Goal: Task Accomplishment & Management: Manage account settings

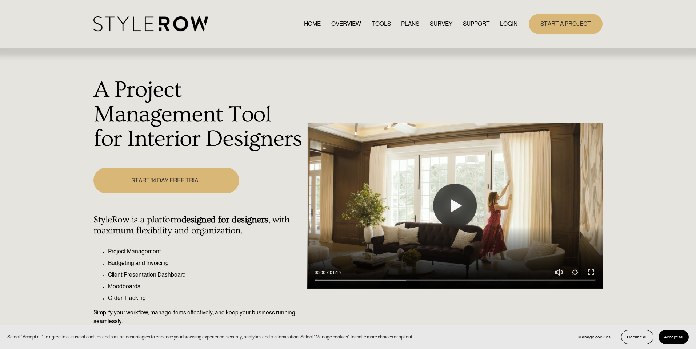
click at [509, 19] on link "LOGIN" at bounding box center [508, 24] width 17 height 10
click at [509, 22] on link "LOGIN" at bounding box center [508, 24] width 17 height 10
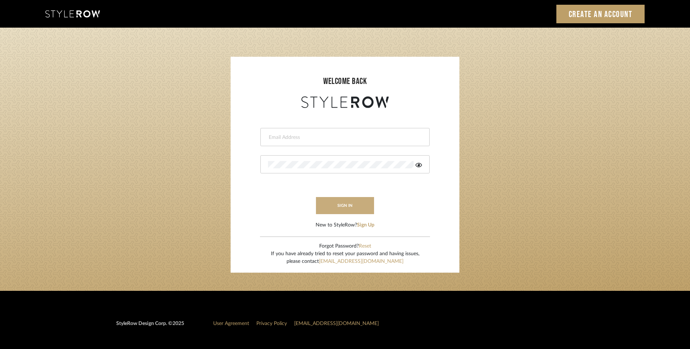
type input "rayeinteriordesign@gmail.com"
click at [352, 210] on button "sign in" at bounding box center [345, 205] width 58 height 17
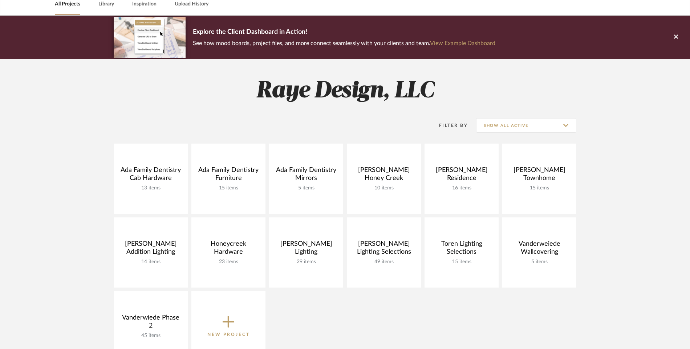
scroll to position [38, 0]
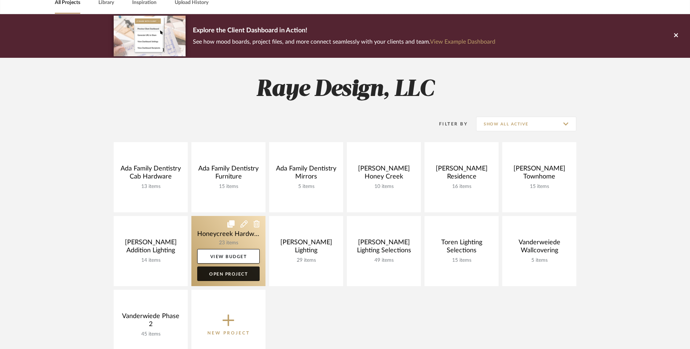
click at [222, 272] on link "Open Project" at bounding box center [228, 273] width 63 height 15
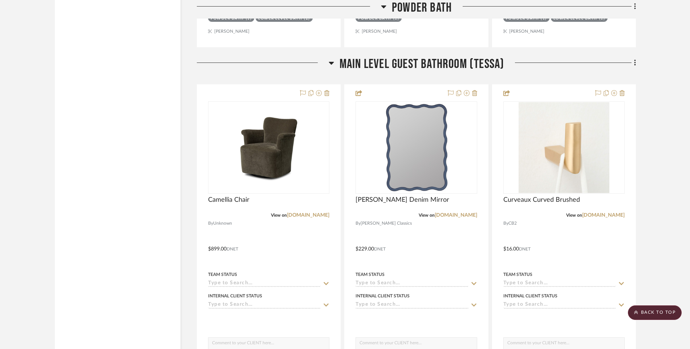
scroll to position [1891, 0]
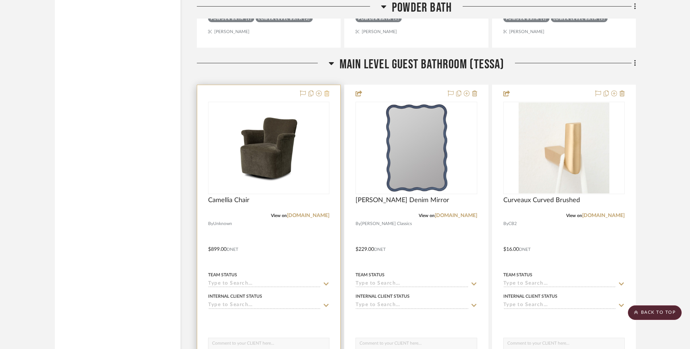
click at [326, 94] on icon at bounding box center [327, 93] width 5 height 6
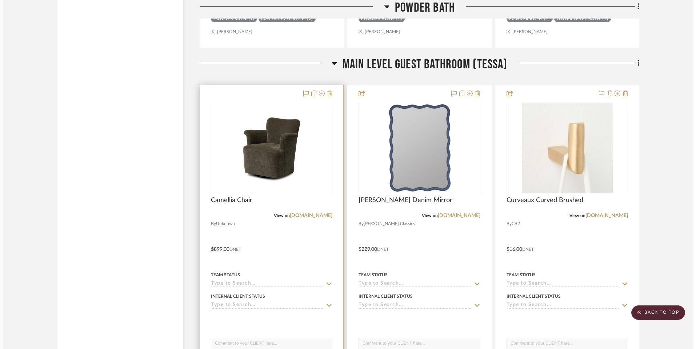
scroll to position [0, 0]
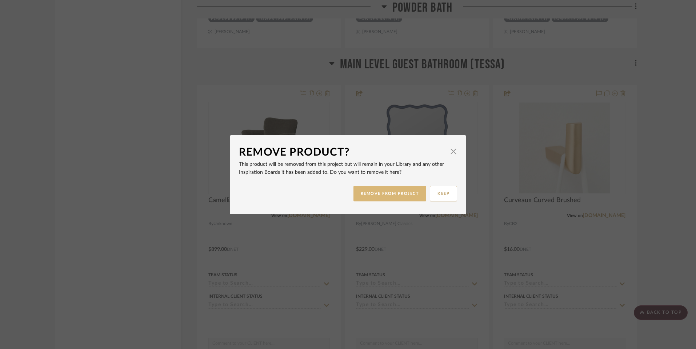
click at [378, 199] on button "REMOVE FROM PROJECT" at bounding box center [389, 194] width 73 height 16
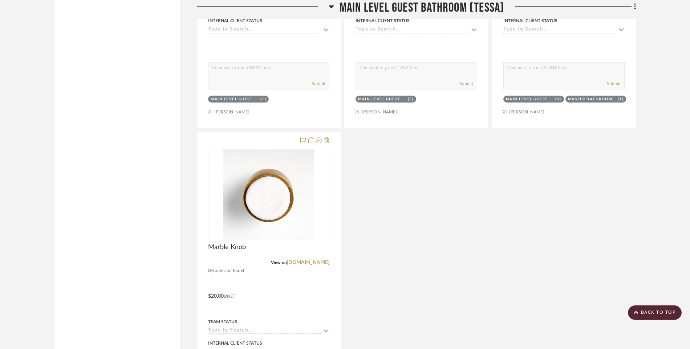
scroll to position [2166, 0]
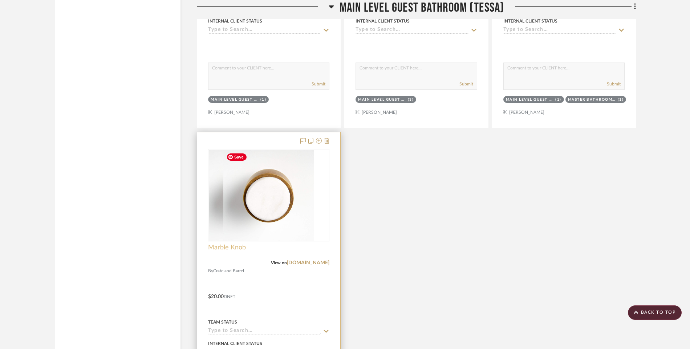
click at [233, 249] on span "Marble Knob" at bounding box center [227, 247] width 38 height 8
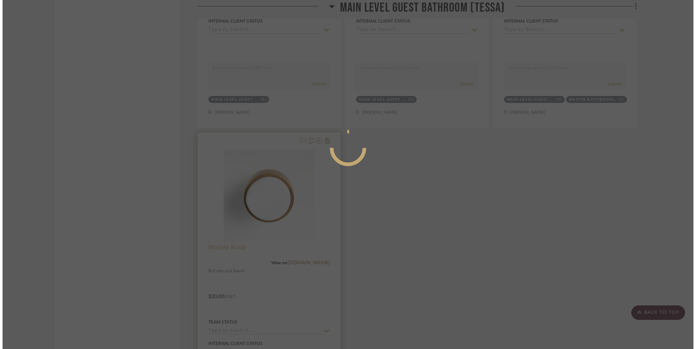
scroll to position [0, 0]
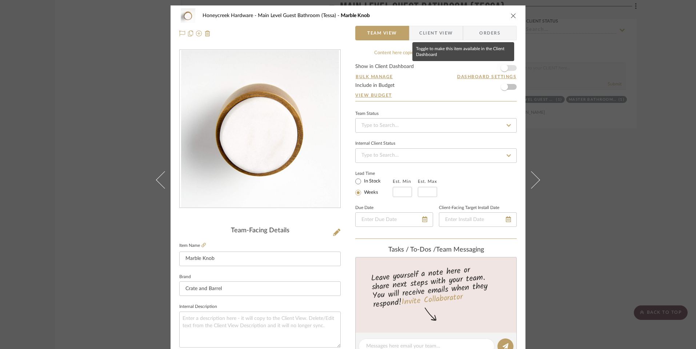
click at [501, 70] on span "button" at bounding box center [503, 67] width 7 height 7
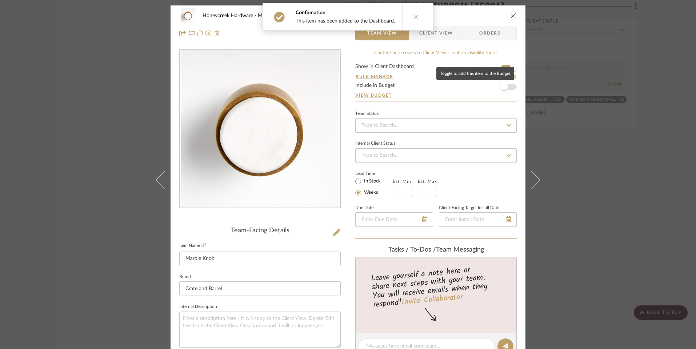
click at [503, 86] on span "button" at bounding box center [503, 86] width 7 height 7
click at [409, 19] on icon at bounding box center [411, 16] width 5 height 5
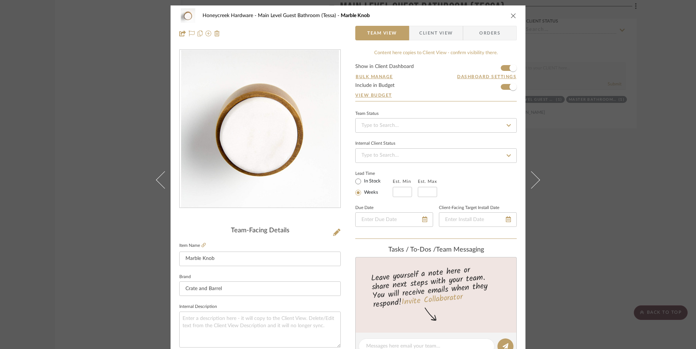
click at [510, 15] on icon "close" at bounding box center [513, 16] width 6 height 6
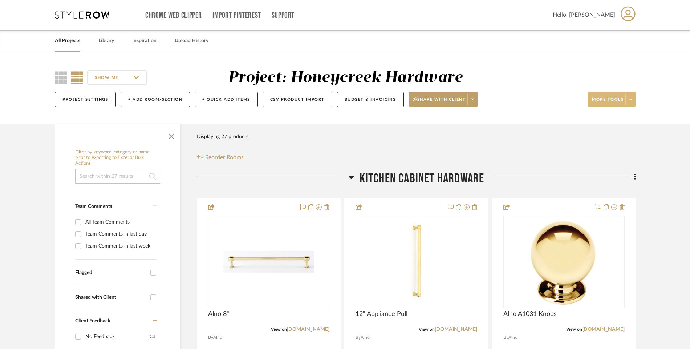
click at [632, 102] on span at bounding box center [631, 99] width 10 height 11
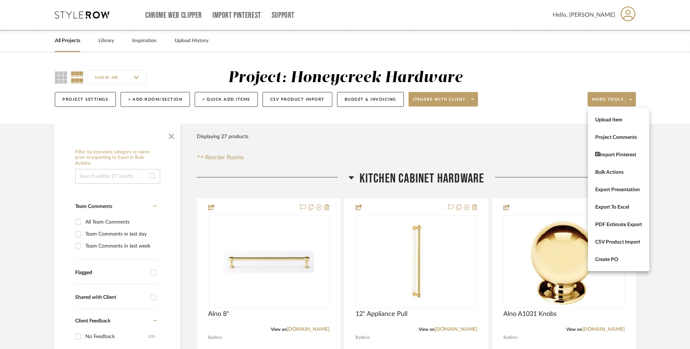
click at [534, 113] on div at bounding box center [345, 174] width 690 height 349
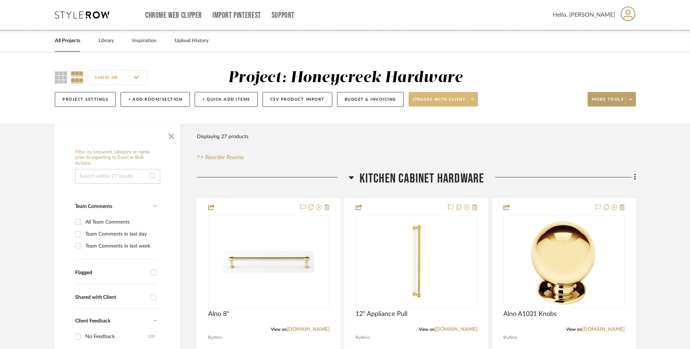
click at [476, 102] on span at bounding box center [473, 99] width 10 height 11
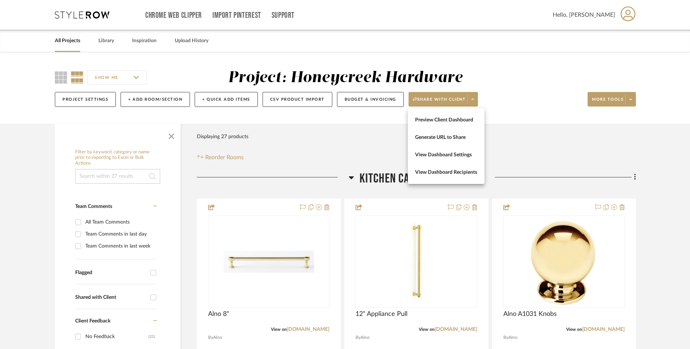
click at [372, 132] on div at bounding box center [345, 174] width 690 height 349
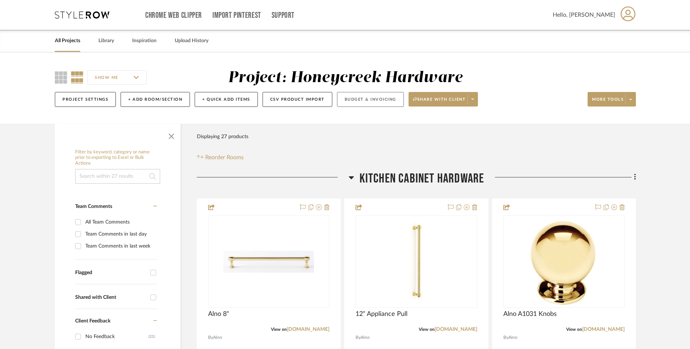
click at [372, 100] on button "Budget & Invoicing" at bounding box center [370, 99] width 67 height 15
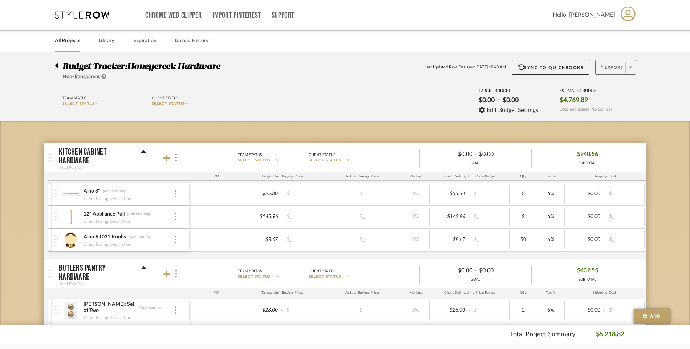
click at [632, 67] on span at bounding box center [631, 67] width 10 height 11
click at [615, 91] on button "Export PDF" at bounding box center [628, 87] width 69 height 17
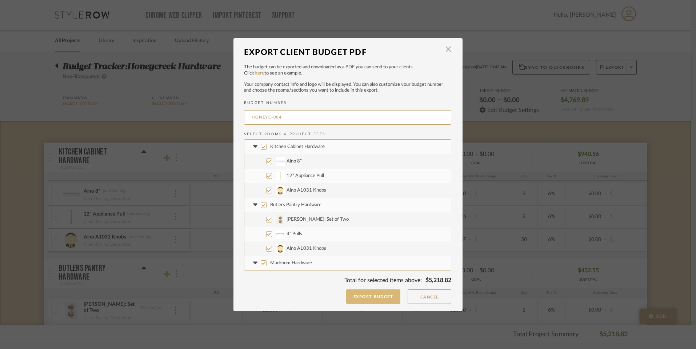
click at [387, 295] on button "Export Budget" at bounding box center [373, 296] width 55 height 15
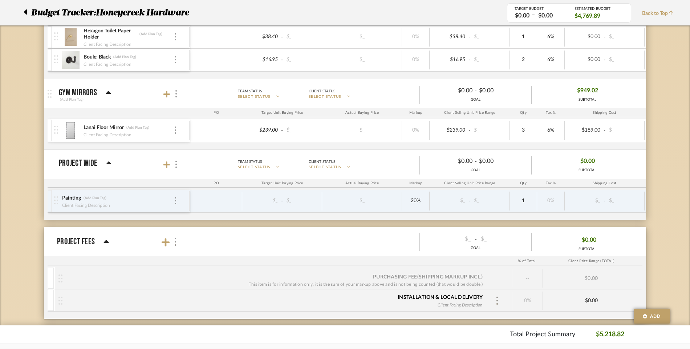
scroll to position [1170, 0]
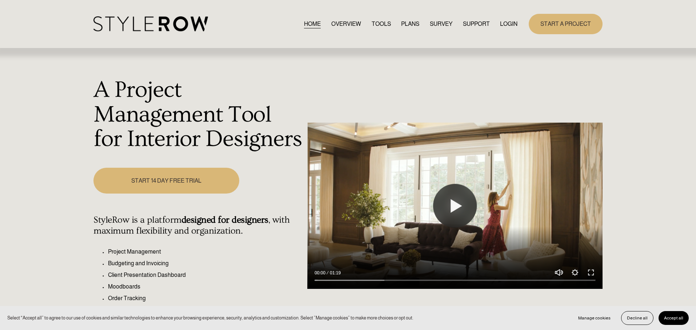
click at [508, 25] on link "LOGIN" at bounding box center [508, 24] width 17 height 10
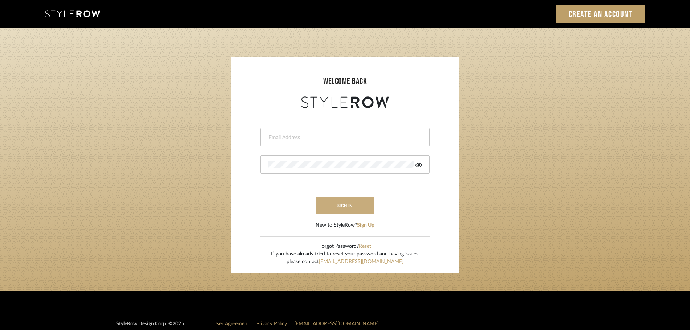
type input "rayeinteriordesign@gmail.com"
click at [340, 210] on button "sign in" at bounding box center [345, 205] width 58 height 17
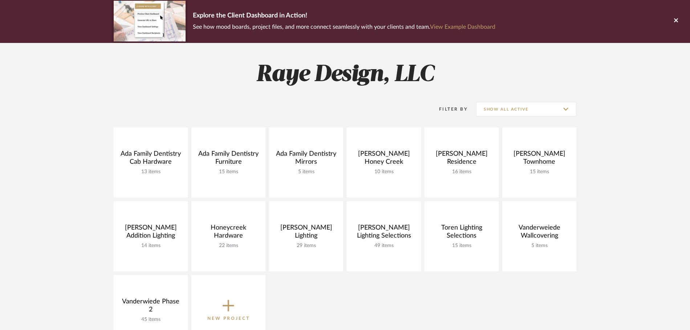
scroll to position [55, 0]
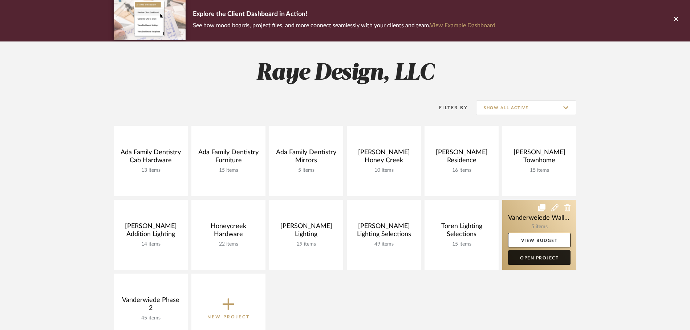
click at [535, 260] on link "Open Project" at bounding box center [539, 257] width 63 height 15
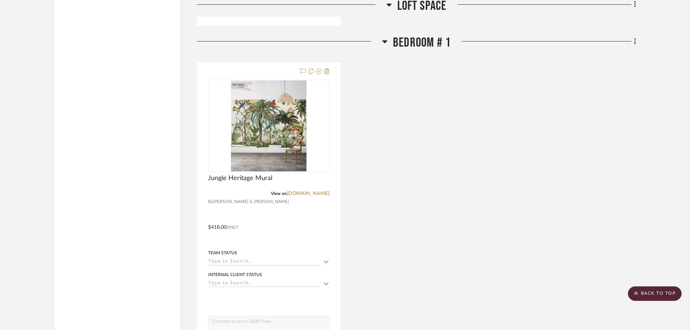
scroll to position [845, 0]
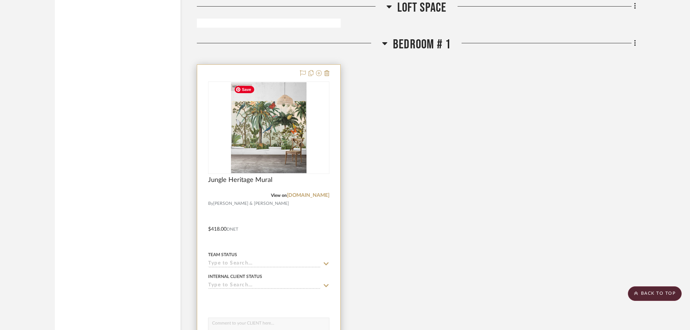
click at [264, 133] on img "0" at bounding box center [269, 127] width 76 height 91
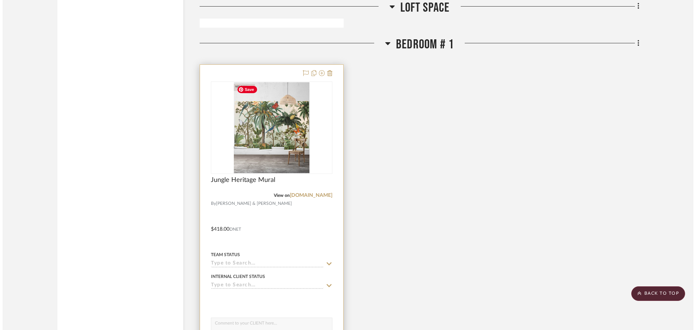
scroll to position [0, 0]
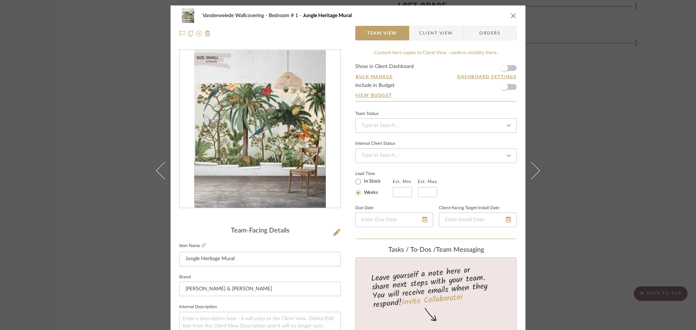
click at [507, 16] on div "Vanderweiede Wallcovering Bedroom # 1 Jungle Heritage Mural" at bounding box center [347, 15] width 337 height 15
click at [512, 15] on icon "close" at bounding box center [513, 16] width 6 height 6
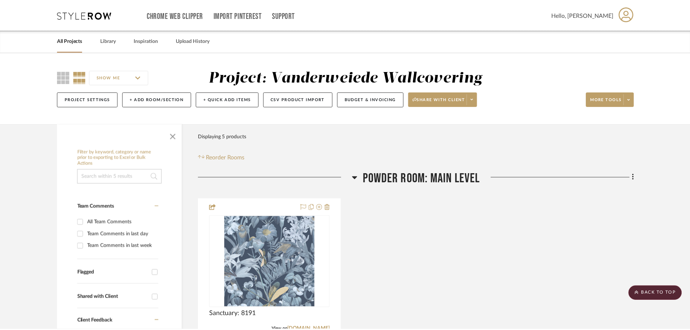
scroll to position [845, 0]
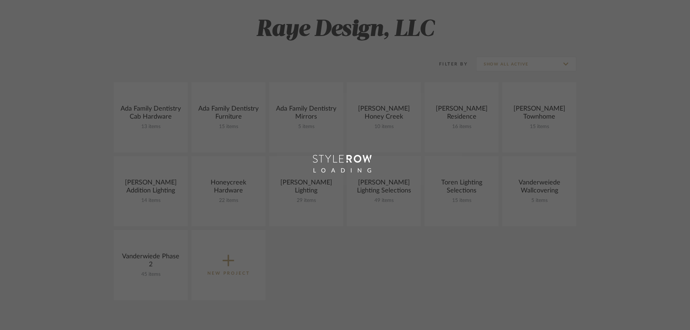
scroll to position [98, 0]
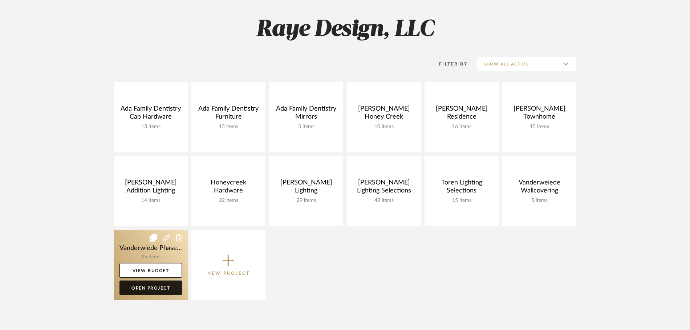
click at [156, 289] on link "Open Project" at bounding box center [151, 287] width 63 height 15
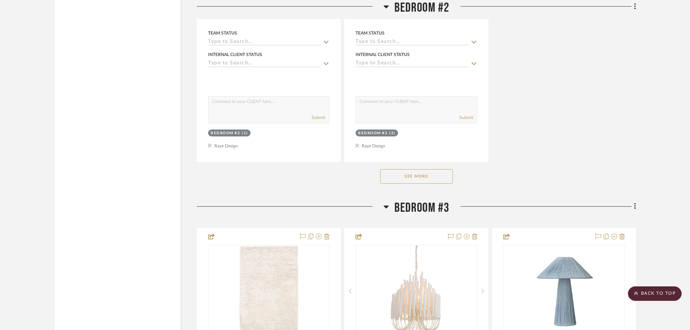
scroll to position [4769, 0]
click at [413, 180] on button "See More" at bounding box center [416, 176] width 73 height 15
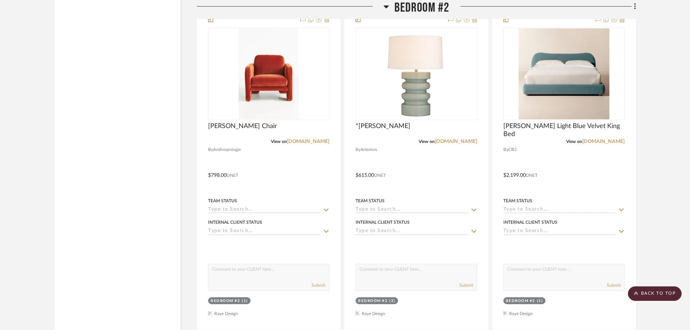
scroll to position [4602, 0]
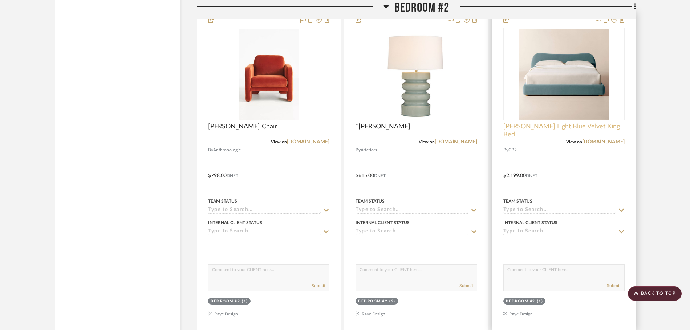
click at [546, 126] on span "[PERSON_NAME] Light Blue Velvet King Bed" at bounding box center [564, 130] width 121 height 16
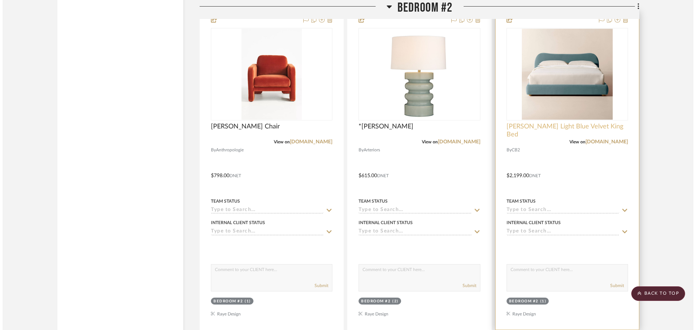
scroll to position [0, 0]
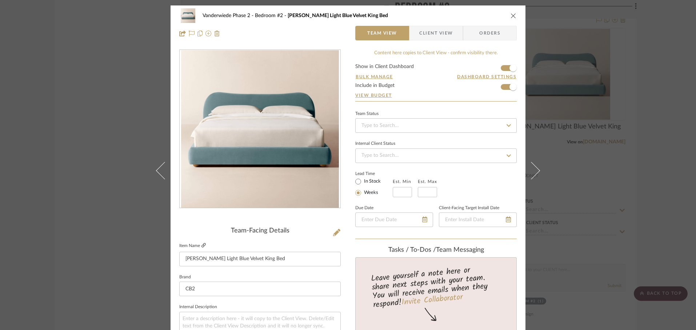
click at [202, 246] on icon at bounding box center [203, 245] width 4 height 4
click at [510, 15] on icon "close" at bounding box center [513, 16] width 6 height 6
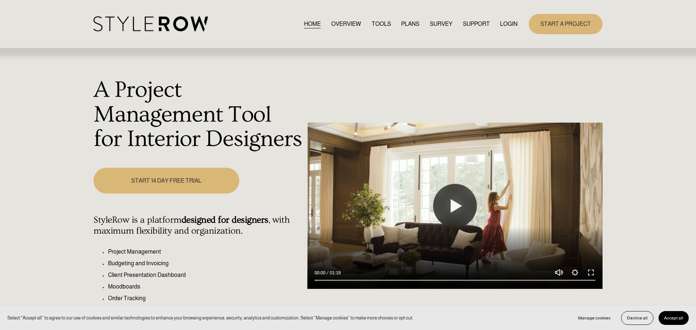
click at [505, 23] on link "LOGIN" at bounding box center [508, 24] width 17 height 10
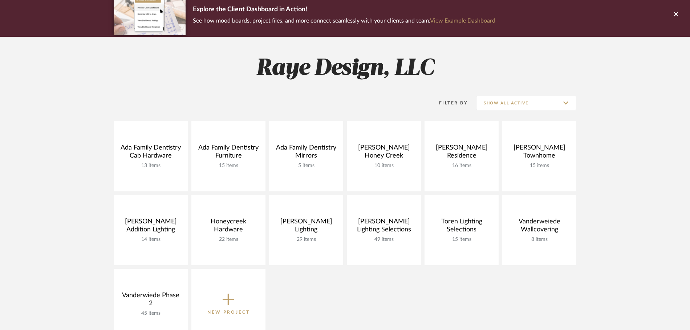
scroll to position [65, 0]
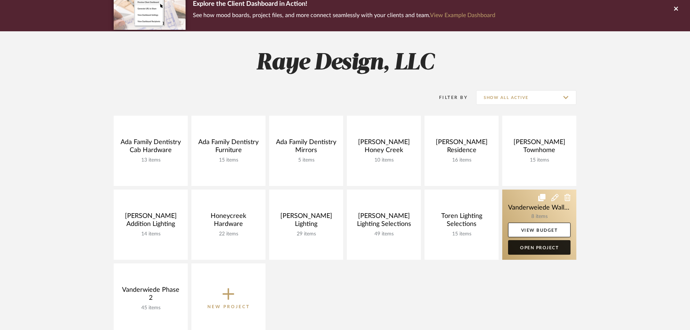
click at [549, 246] on link "Open Project" at bounding box center [539, 247] width 63 height 15
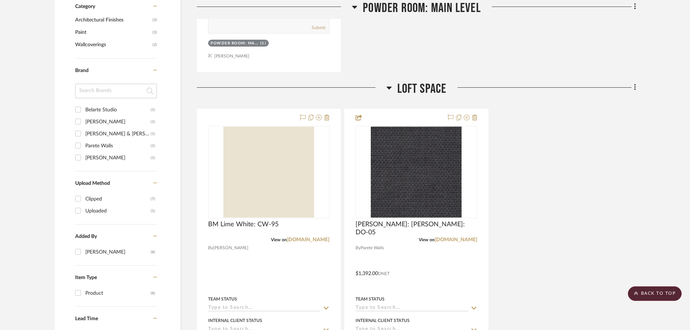
scroll to position [444, 0]
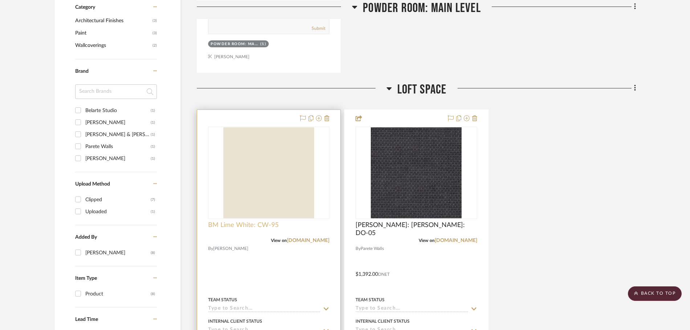
click at [251, 227] on span "BM Lime White: CW-95" at bounding box center [243, 225] width 70 height 8
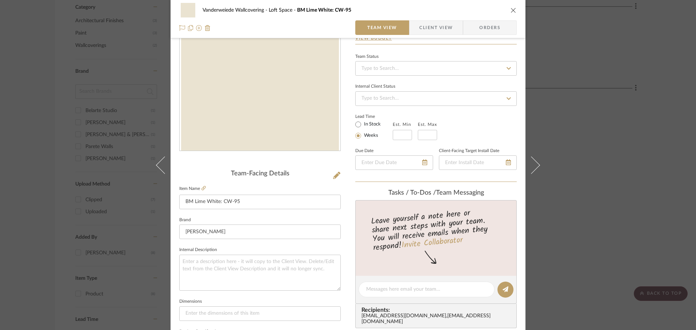
scroll to position [64, 0]
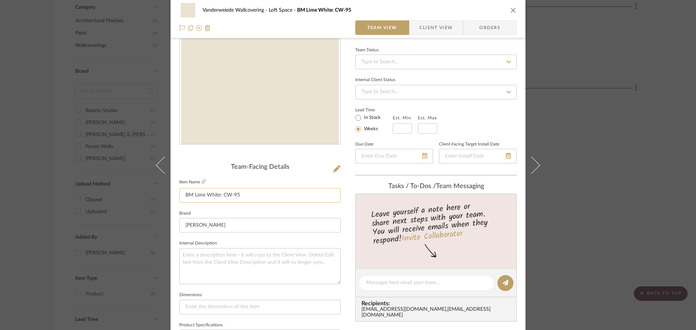
click at [184, 194] on input "BM Lime White: CW-95" at bounding box center [259, 195] width 161 height 15
type input "WALL, CEILING, & BEAMS BM Lime White: CW-95"
click at [516, 120] on div "Vanderweiede Wallcovering Loft Space BM Lime White: CW-95 Team View Client View…" at bounding box center [347, 277] width 355 height 671
click at [555, 132] on div "Vanderweiede Wallcovering Loft Space WALL, CEILING, & BEAMS BM Lime White: CW-9…" at bounding box center [348, 165] width 696 height 330
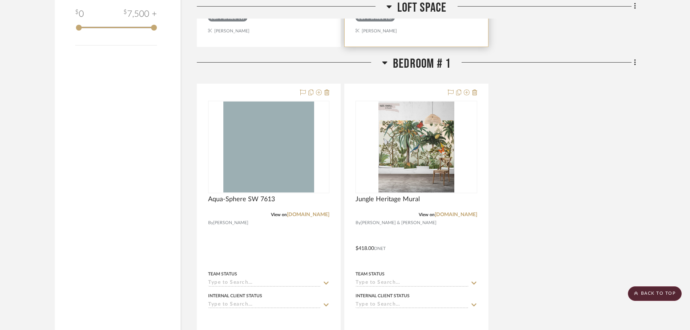
scroll to position [827, 0]
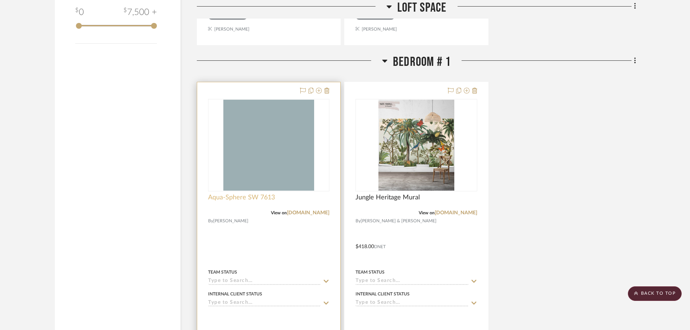
click at [216, 198] on span "Aqua-Sphere SW 7613" at bounding box center [241, 197] width 67 height 8
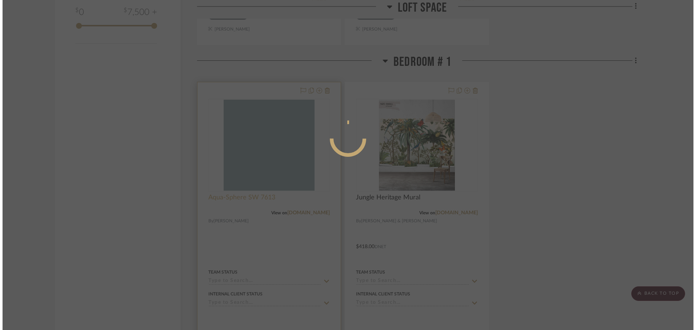
scroll to position [0, 0]
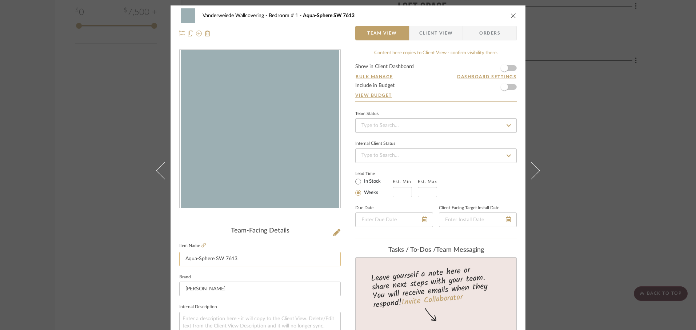
click at [183, 258] on input "Aqua-Sphere SW 7613" at bounding box center [259, 258] width 161 height 15
type input "Wall & Ceiling Color Aqua-Sphere SW 7613"
click at [543, 184] on div "Vanderweiede Wallcovering Bedroom # 1 Aqua-Sphere SW 7613 Team View Client View…" at bounding box center [348, 165] width 696 height 330
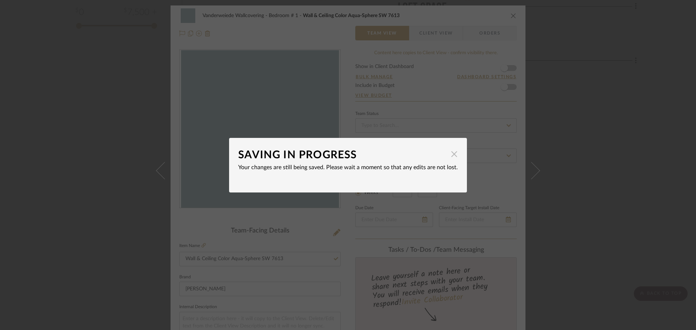
click at [451, 156] on span "button" at bounding box center [454, 154] width 15 height 15
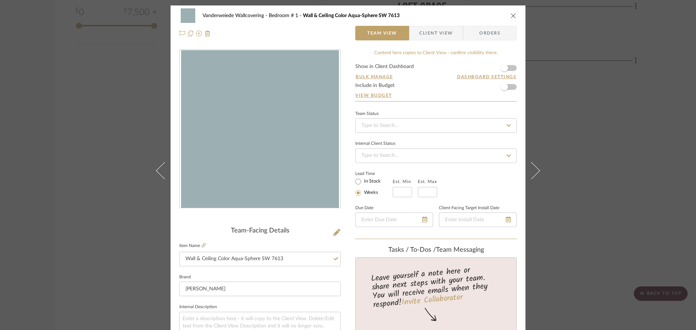
click at [575, 193] on div "Vanderweiede Wallcovering Bedroom # 1 Wall & Ceiling Color Aqua-Sphere SW 7613 …" at bounding box center [348, 165] width 696 height 330
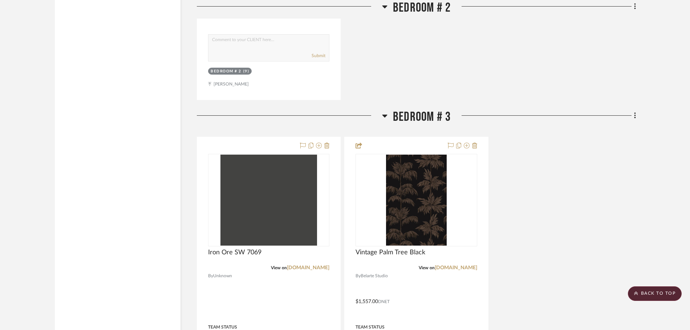
scroll to position [1516, 0]
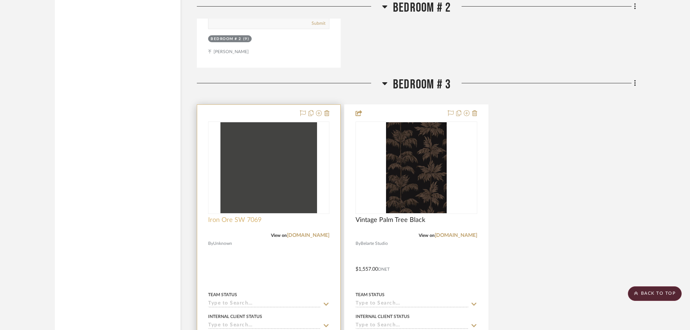
click at [219, 220] on span "Iron Ore SW 7069" at bounding box center [234, 220] width 53 height 8
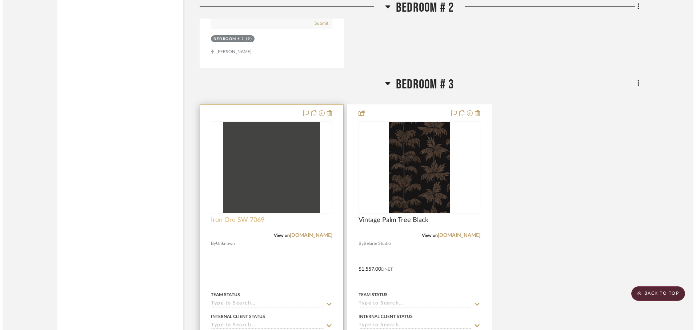
scroll to position [0, 0]
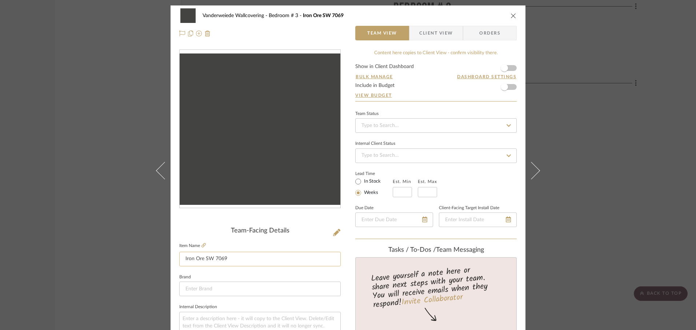
click at [226, 261] on input "Iron Ore SW 7069" at bounding box center [259, 258] width 161 height 15
click at [183, 259] on input "Iron Ore SW 7069" at bounding box center [259, 258] width 161 height 15
type input "WALL & CELING Color Iron Ore SW 7069"
click at [586, 189] on div "Vanderweiede Wallcovering Bedroom # 3 Iron Ore SW 7069 Team View Client View Or…" at bounding box center [348, 165] width 696 height 330
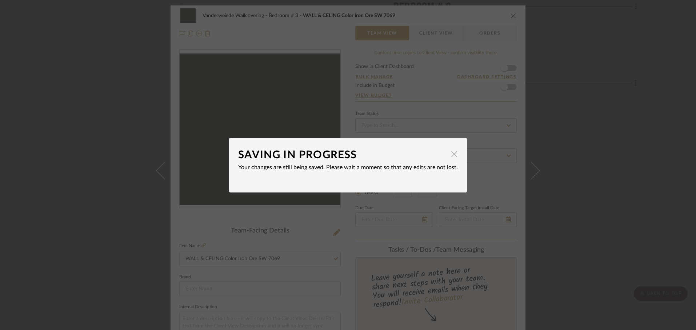
click at [447, 157] on span "button" at bounding box center [454, 154] width 15 height 15
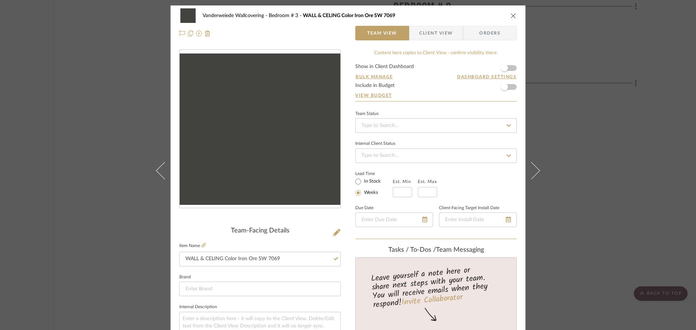
click at [479, 185] on div "Lead Time In Stock Weeks Est. Min Est. Max" at bounding box center [435, 183] width 161 height 28
click at [570, 146] on div "Vanderweiede Wallcovering Bedroom # 3 WALL & CELING Color Iron Ore SW 7069 Team…" at bounding box center [348, 165] width 696 height 330
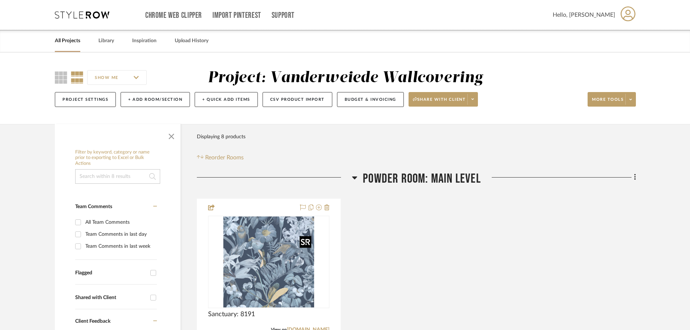
click at [303, 245] on div at bounding box center [306, 242] width 12 height 12
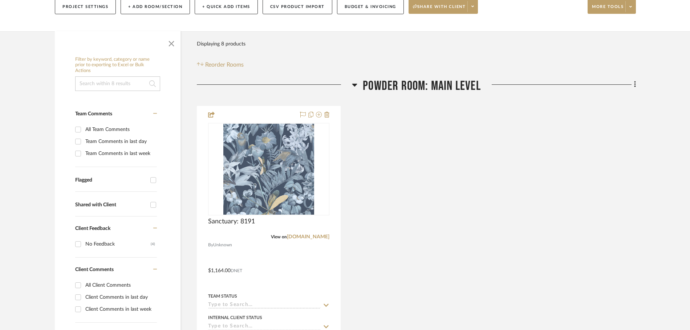
scroll to position [107, 0]
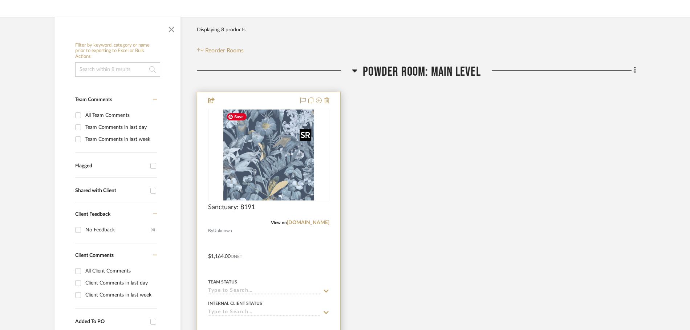
click at [275, 187] on img "0" at bounding box center [268, 154] width 91 height 91
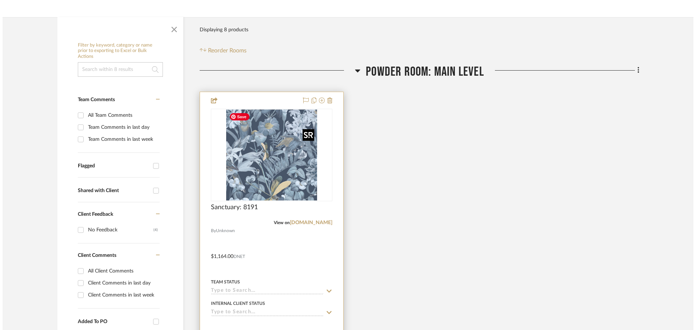
scroll to position [0, 0]
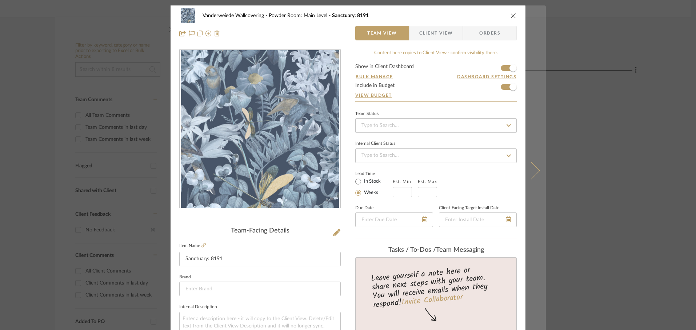
click at [530, 175] on icon at bounding box center [530, 169] width 17 height 17
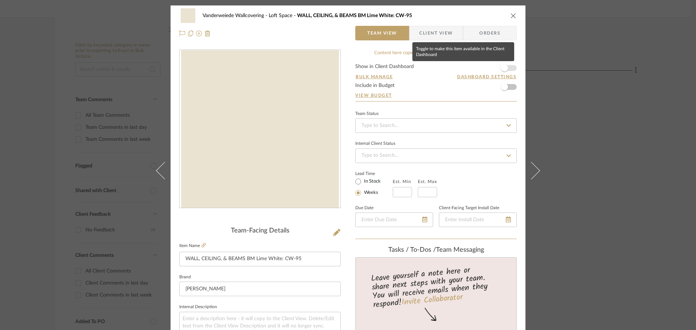
click at [504, 69] on span "button" at bounding box center [503, 67] width 7 height 7
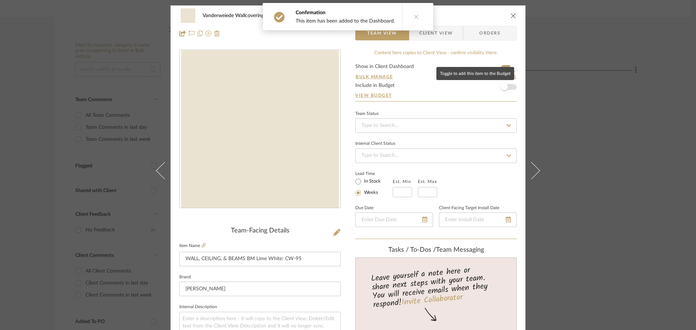
click at [504, 92] on span "button" at bounding box center [504, 87] width 16 height 16
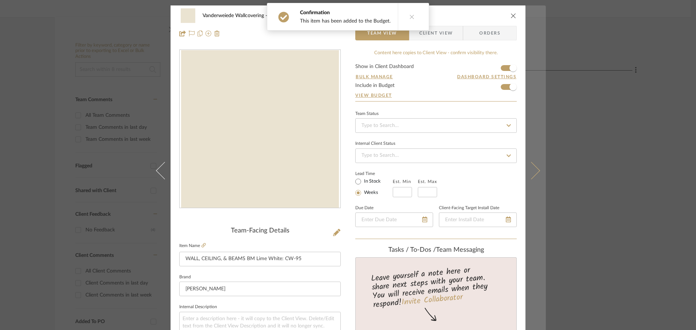
click at [536, 176] on button at bounding box center [535, 170] width 20 height 330
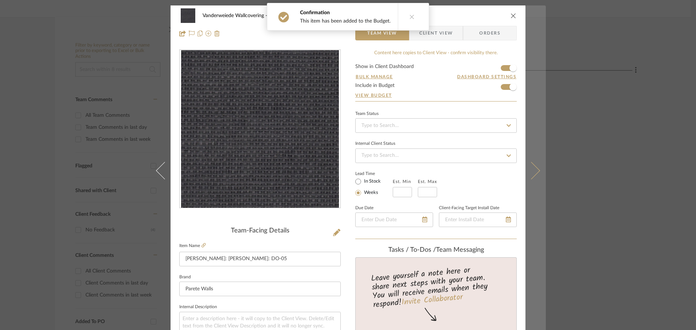
click at [532, 175] on icon at bounding box center [530, 169] width 17 height 17
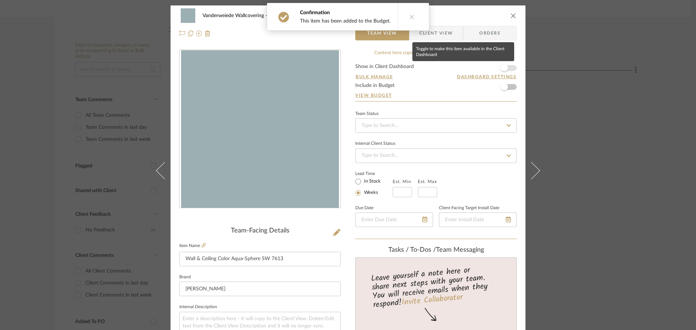
click at [504, 69] on span "button" at bounding box center [503, 67] width 7 height 7
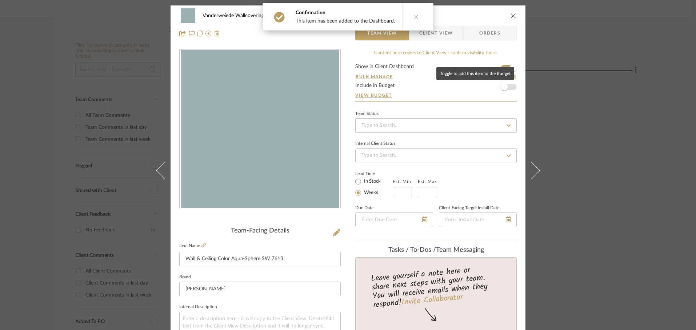
click at [501, 88] on span "button" at bounding box center [503, 86] width 7 height 7
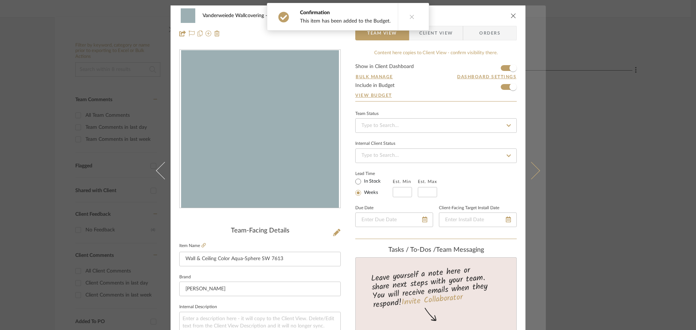
click at [532, 181] on button at bounding box center [535, 170] width 20 height 330
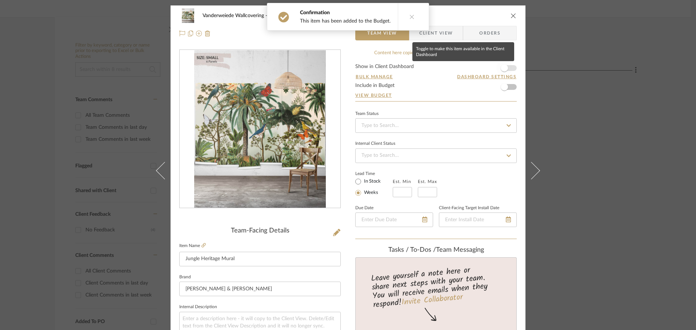
click at [501, 70] on span "button" at bounding box center [503, 67] width 7 height 7
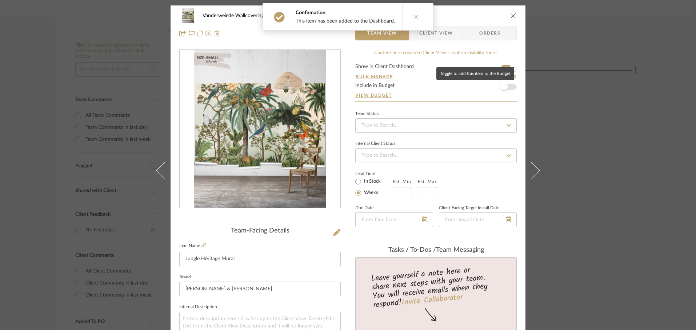
click at [501, 81] on span "button" at bounding box center [504, 87] width 16 height 16
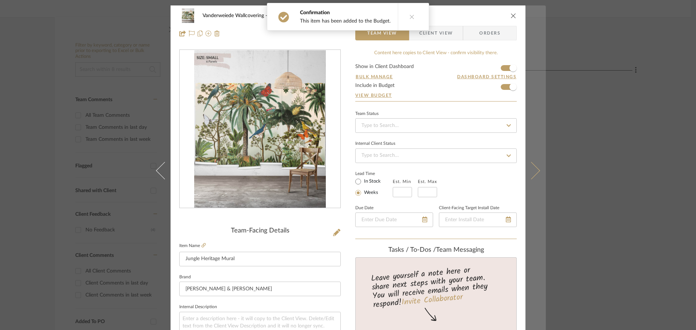
click at [531, 176] on icon at bounding box center [530, 169] width 17 height 17
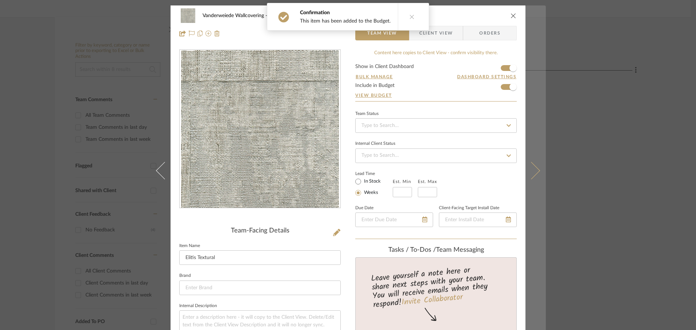
click at [531, 173] on icon at bounding box center [530, 169] width 17 height 17
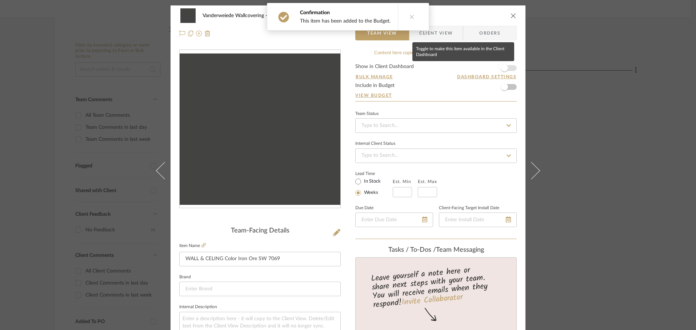
click at [503, 68] on span "button" at bounding box center [503, 67] width 7 height 7
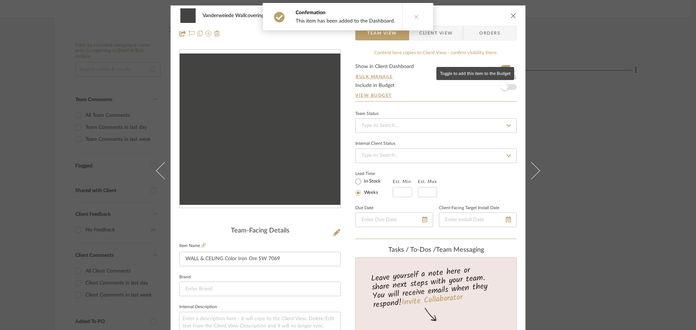
click at [503, 84] on span "button" at bounding box center [503, 86] width 7 height 7
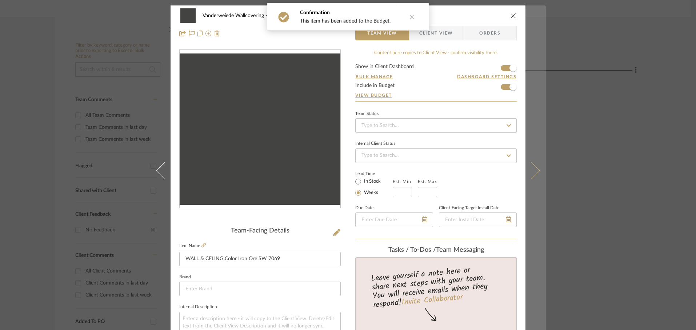
click at [532, 179] on button at bounding box center [535, 170] width 20 height 330
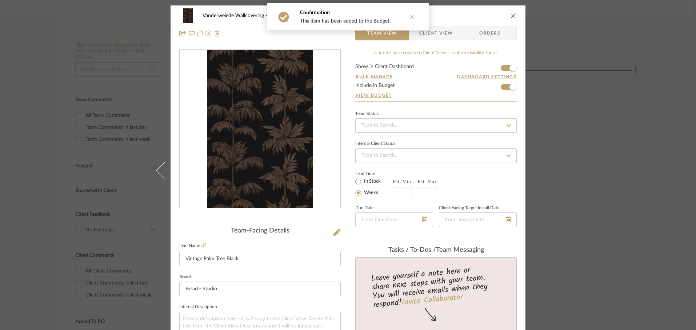
click at [410, 15] on icon at bounding box center [411, 16] width 5 height 5
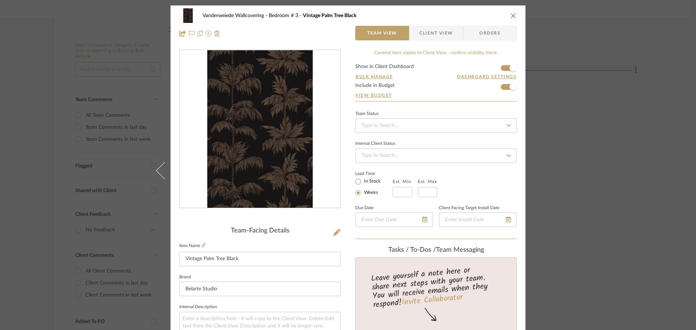
click at [510, 16] on icon "close" at bounding box center [513, 16] width 6 height 6
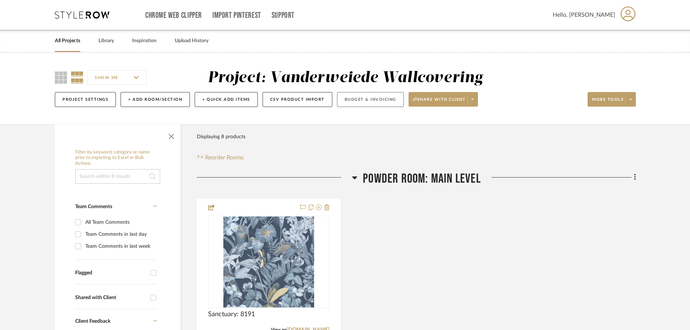
click at [380, 100] on button "Budget & Invoicing" at bounding box center [370, 99] width 67 height 15
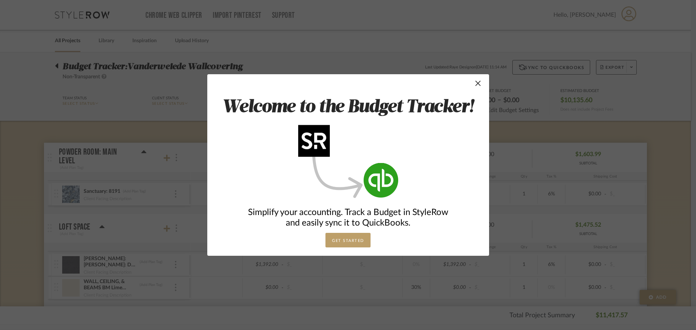
click at [480, 88] on div "Welcome to the Budget Tracker! Simplify your accounting. Track a Budget in Styl…" at bounding box center [348, 164] width 282 height 181
click at [474, 84] on span "button" at bounding box center [478, 83] width 15 height 15
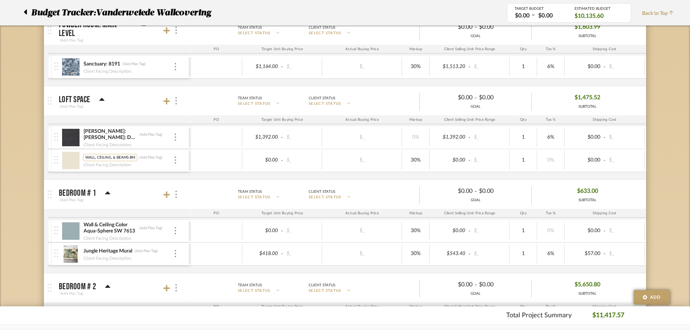
click at [112, 157] on input "WALL, CEILING, & BEAMS BM Lime White: CW-95" at bounding box center [110, 157] width 54 height 7
type input "WALL, BEAMS BM Lime White: CW-95"
click at [113, 174] on div "Doug: Woodward: DO-05 (Add Plan Tag) Client Facing Description $1,392.00 - $_ $…" at bounding box center [424, 152] width 752 height 53
click at [94, 158] on input "WALL, BEAMS BM Lime White: CW-95" at bounding box center [110, 157] width 54 height 7
click at [95, 158] on input "WALL, BEAMS BM Lime White: CW-95" at bounding box center [110, 157] width 54 height 7
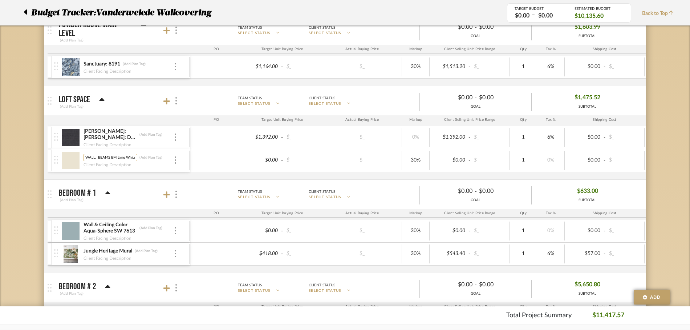
type input "WALLS, BEAMS BM Lime White: CW-95"
click at [122, 172] on budget-room-product-item "WALLS, BEAMS BM Lime White: CW-95 (Add Plan Tag) Client Facing Description $0.0…" at bounding box center [422, 160] width 748 height 23
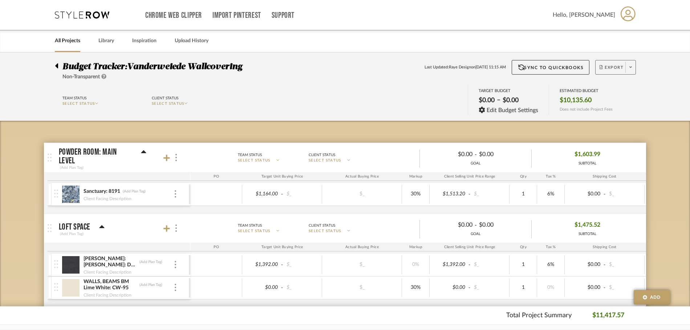
click at [633, 69] on span at bounding box center [631, 67] width 10 height 11
click at [619, 86] on span "Export PDF" at bounding box center [628, 88] width 55 height 6
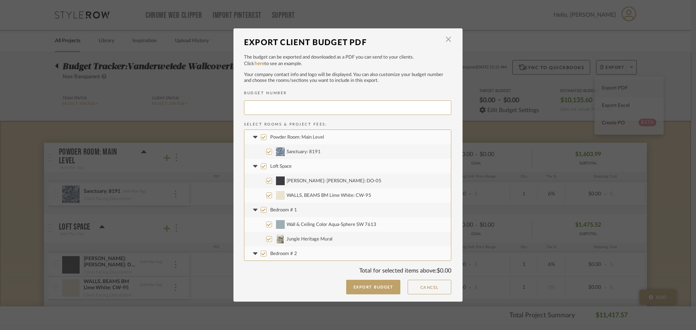
type input "VANDER-002"
click at [371, 286] on button "Export Budget" at bounding box center [373, 286] width 55 height 15
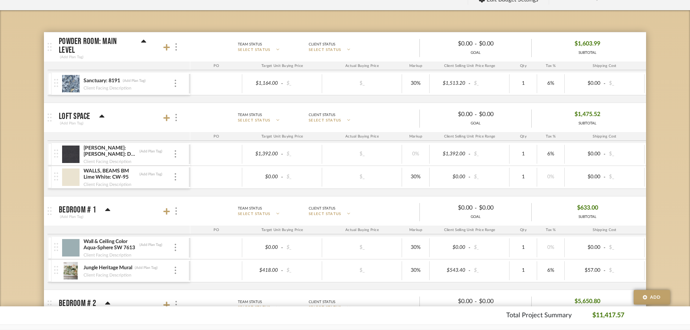
scroll to position [116, 0]
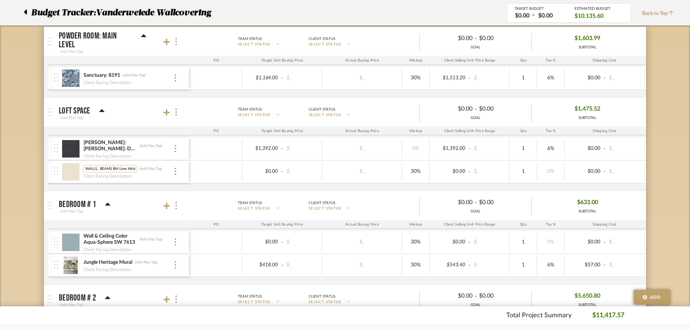
click at [98, 169] on input "WALLS, BEAMS BM Lime White: CW-95" at bounding box center [110, 168] width 54 height 7
type input "WALLS, CEILING & BEAMS BM Lime White: CW-95"
click at [140, 185] on div "Doug: Woodward: DO-05 (Add Plan Tag) Client Facing Description $1,392.00 - $_ $…" at bounding box center [424, 163] width 752 height 53
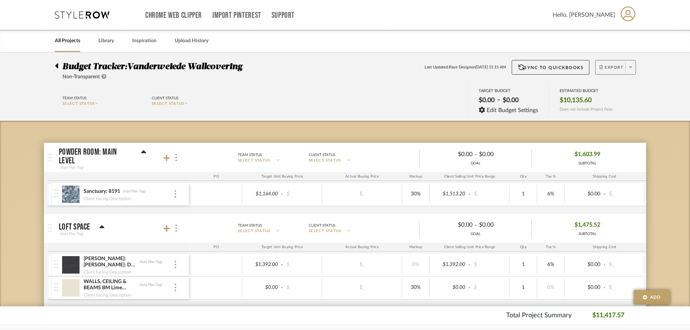
click at [632, 66] on icon at bounding box center [631, 67] width 3 height 4
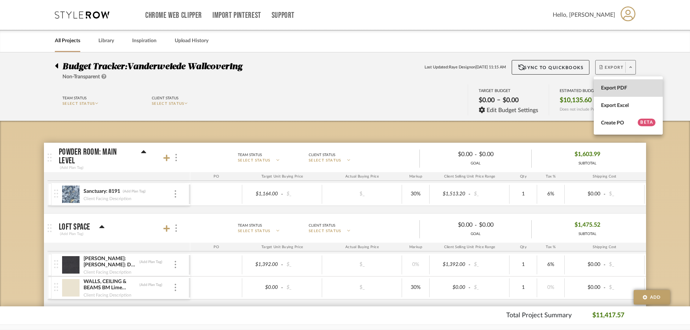
click at [616, 86] on span "Export PDF" at bounding box center [628, 88] width 55 height 6
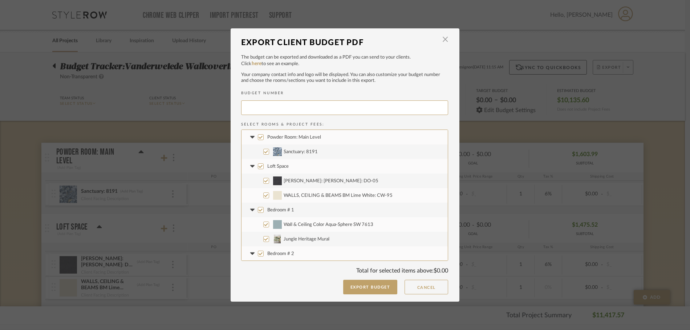
type input "VANDER-003"
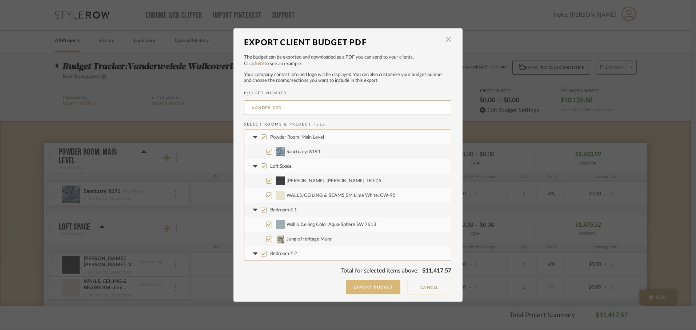
click at [362, 285] on button "Export Budget" at bounding box center [373, 286] width 55 height 15
